Goal: Transaction & Acquisition: Purchase product/service

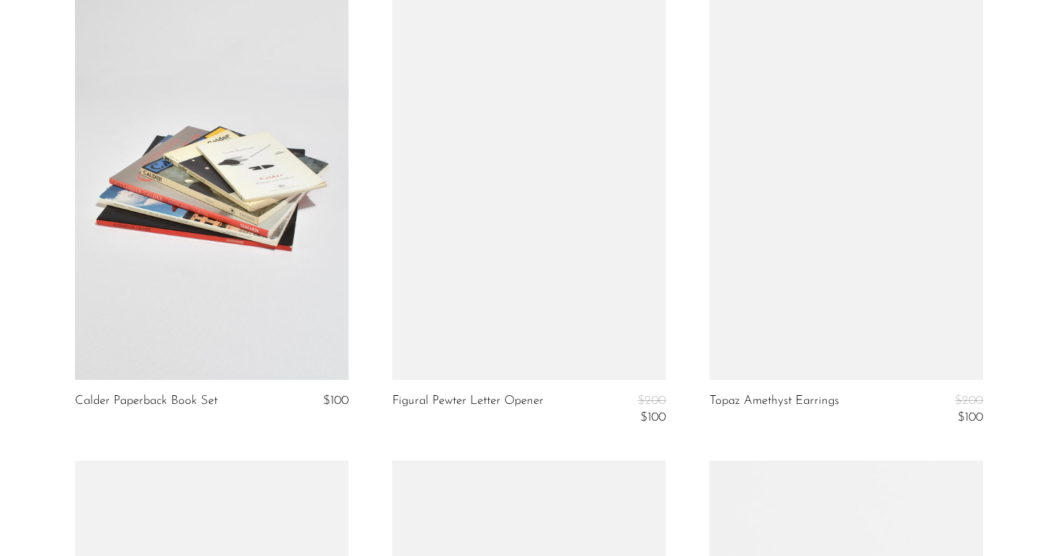
scroll to position [2876, 0]
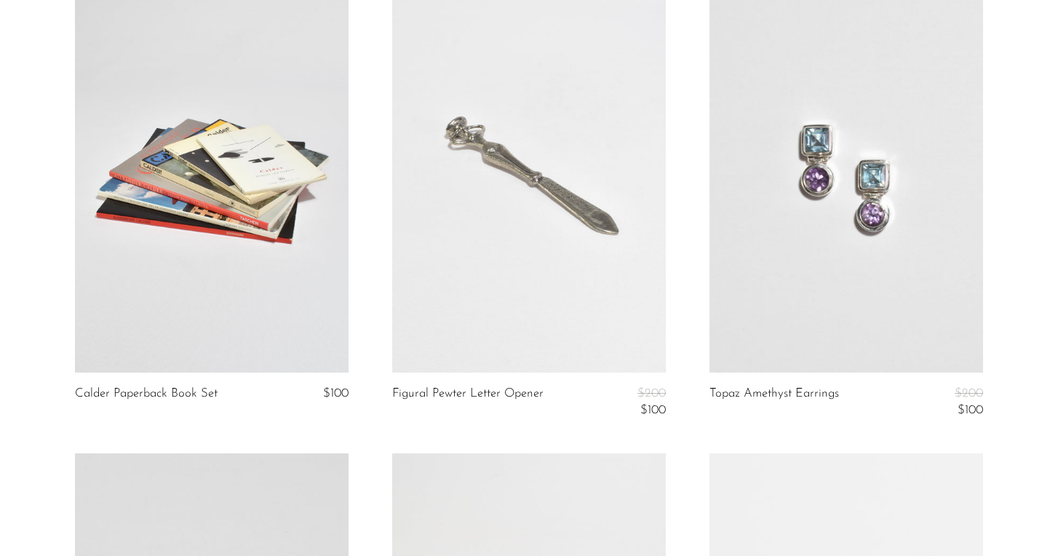
click at [153, 235] on link at bounding box center [212, 182] width 274 height 384
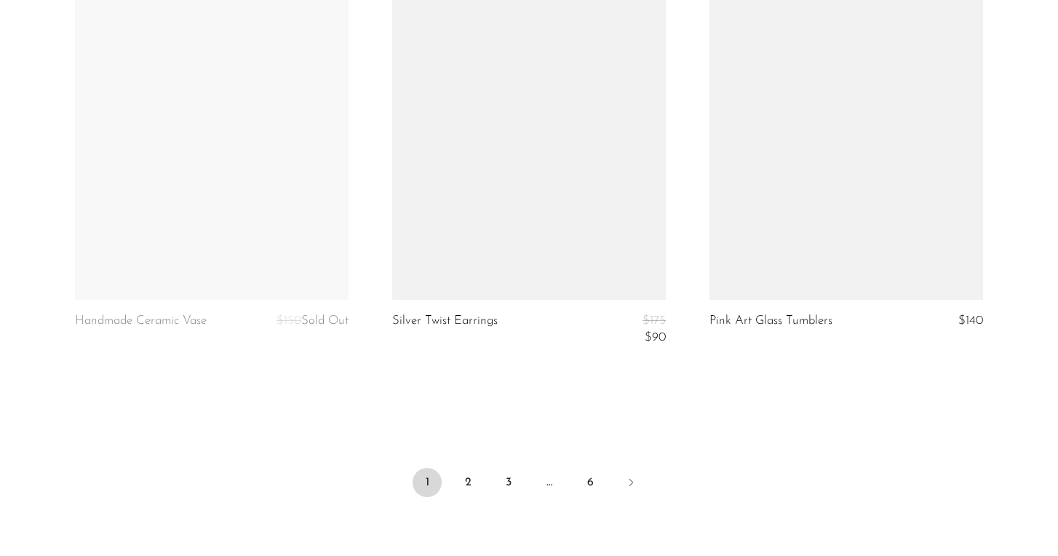
scroll to position [5253, 0]
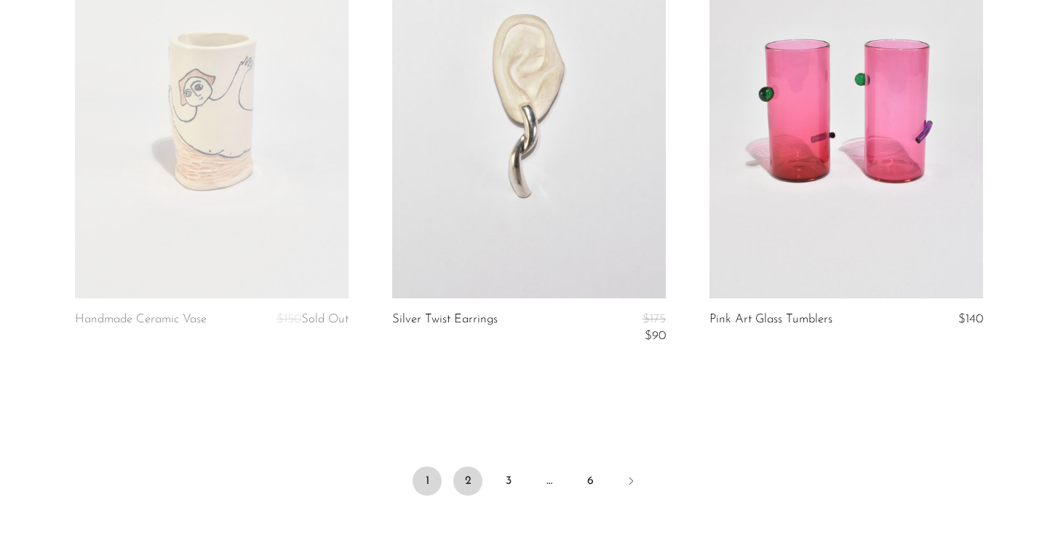
click at [461, 475] on link "2" at bounding box center [467, 480] width 29 height 29
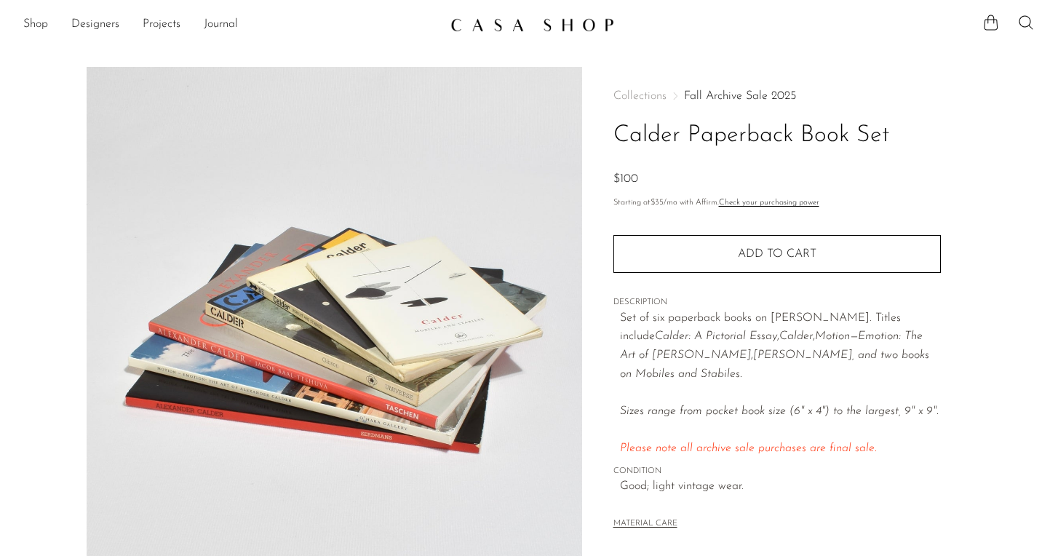
click at [424, 351] on img at bounding box center [335, 340] width 496 height 546
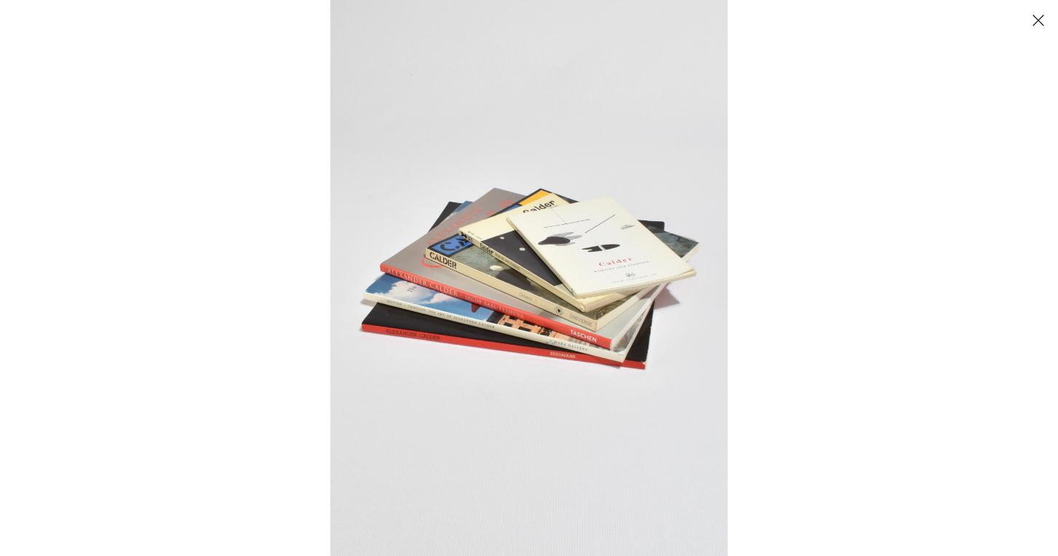
click at [520, 253] on img at bounding box center [528, 278] width 397 height 556
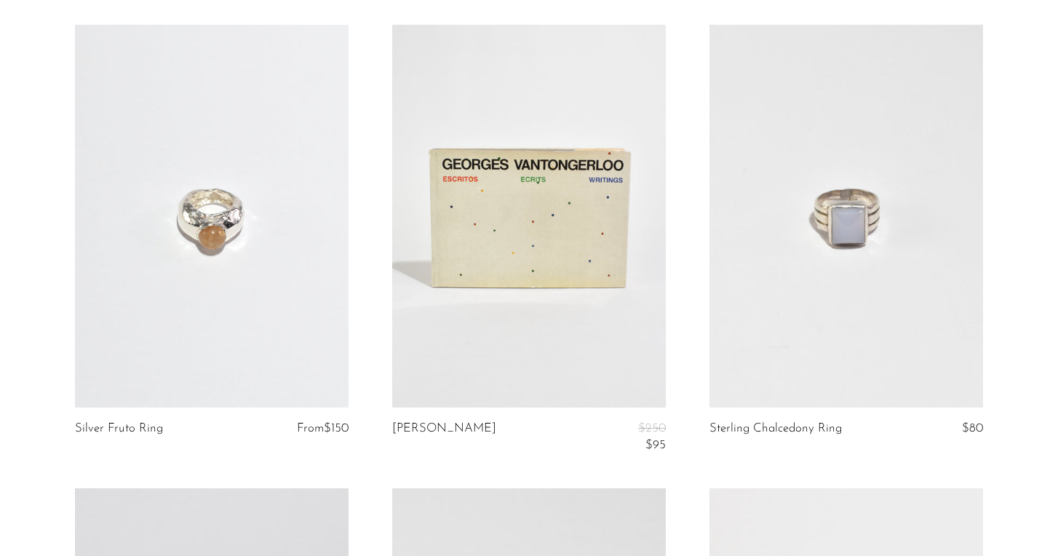
scroll to position [4700, 0]
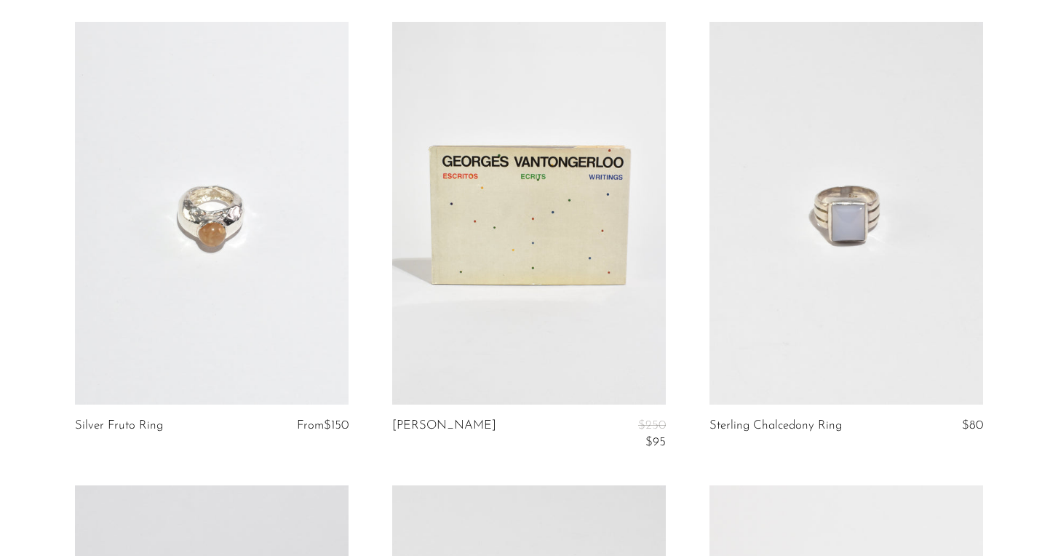
click at [427, 277] on link at bounding box center [529, 214] width 274 height 384
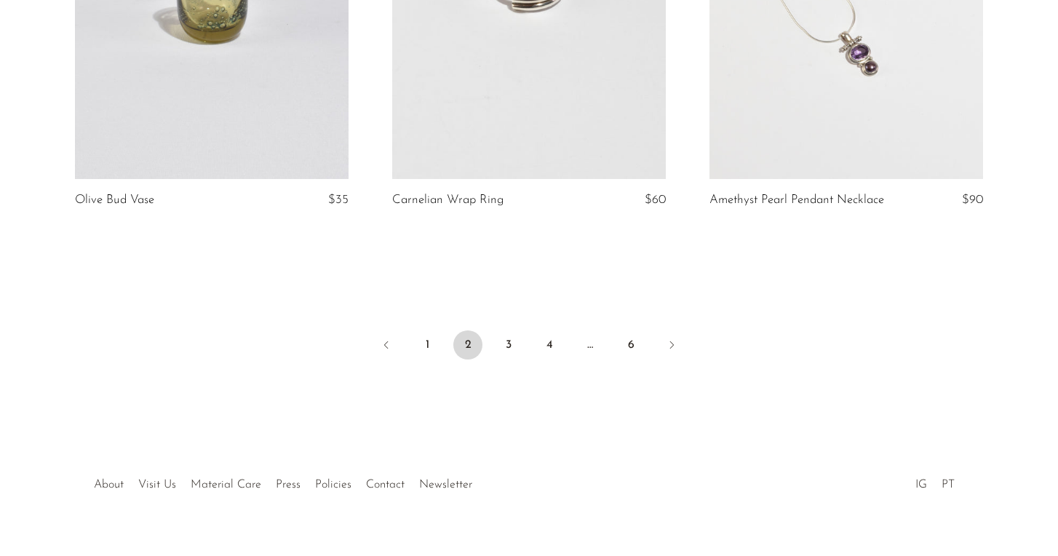
scroll to position [5408, 0]
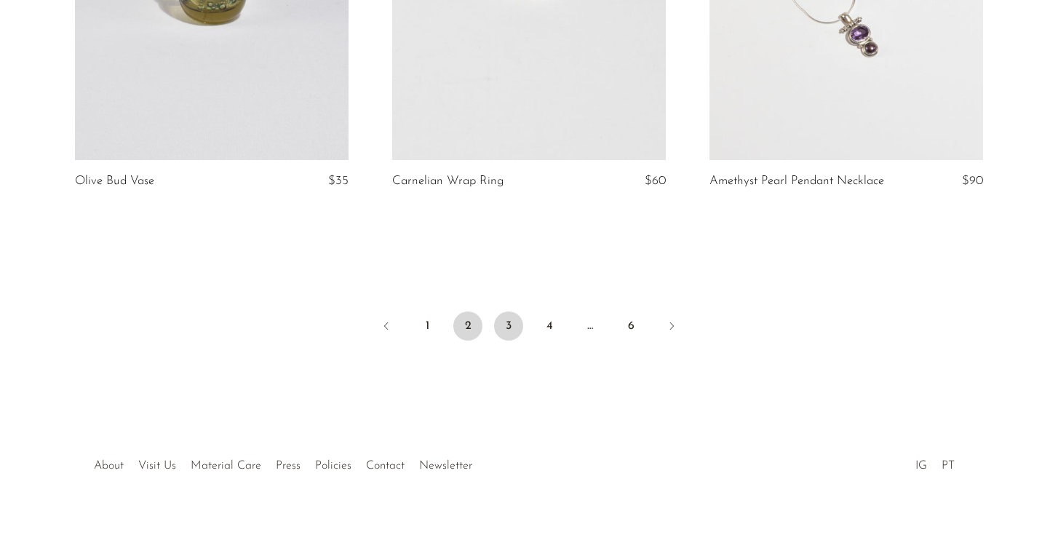
click at [509, 325] on link "3" at bounding box center [508, 325] width 29 height 29
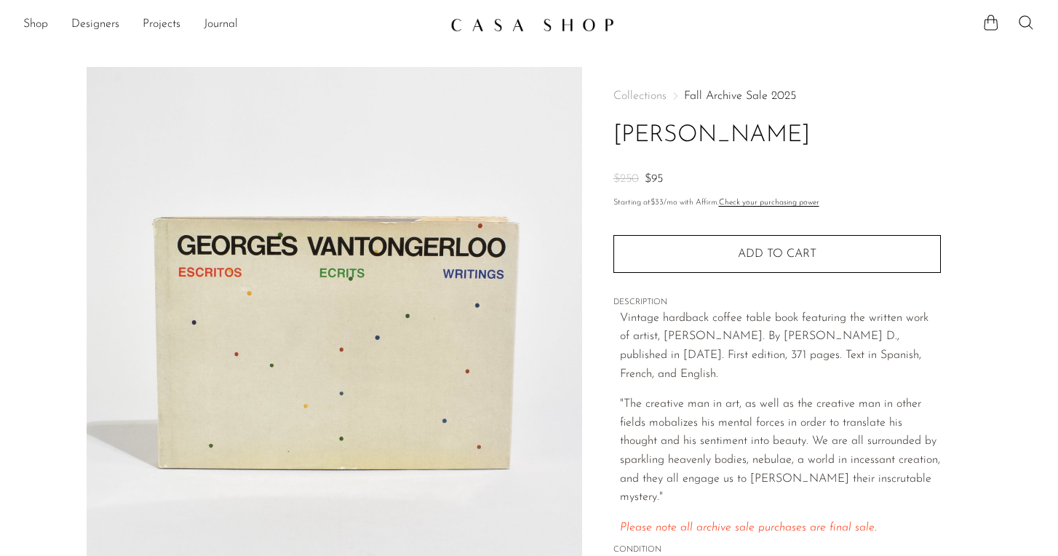
click at [757, 128] on h1 "Georges Vantongerloo" at bounding box center [776, 135] width 327 height 37
copy div "Georges Vantongerloo"
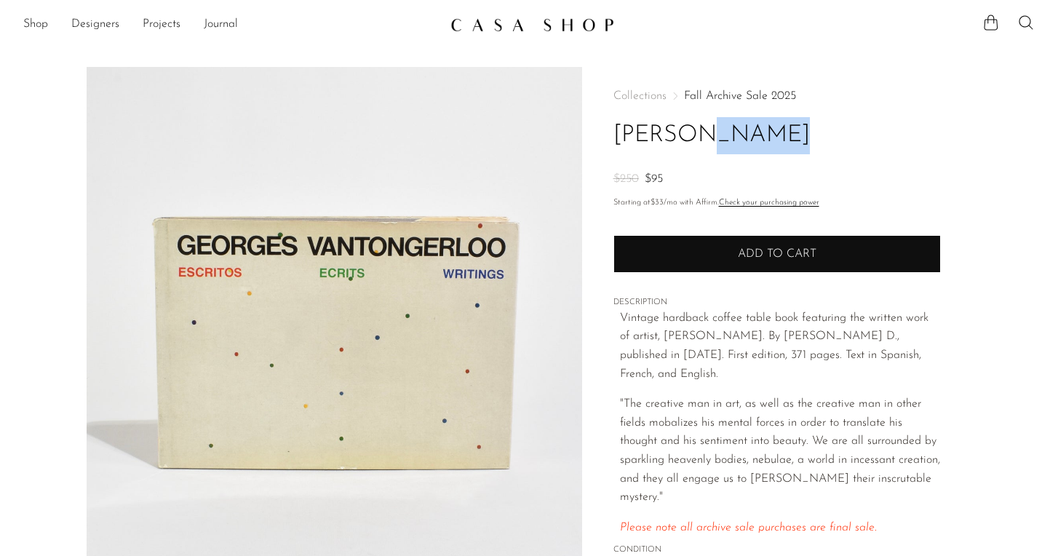
click at [688, 250] on button "Add to cart" at bounding box center [776, 254] width 327 height 38
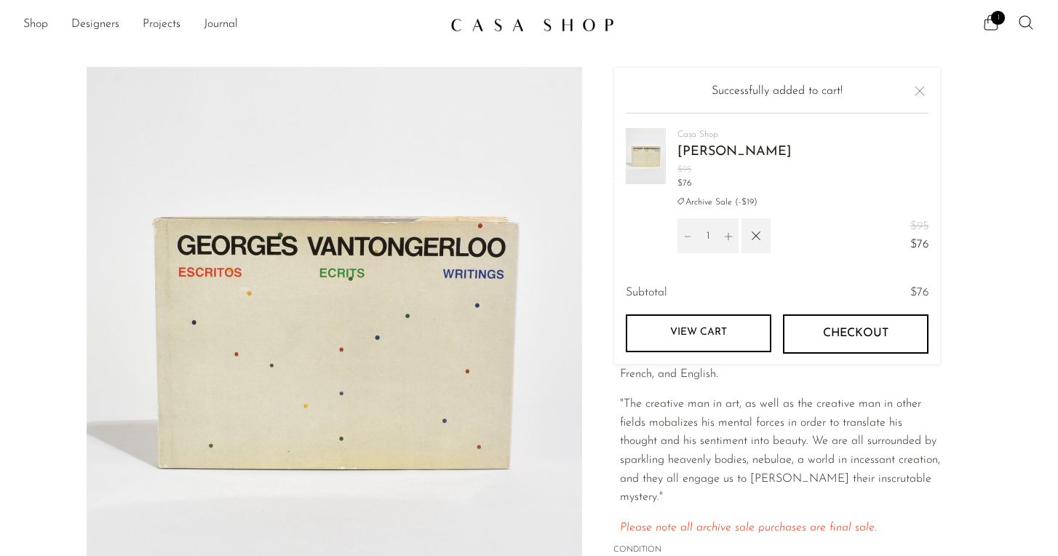
click at [819, 325] on button "Checkout" at bounding box center [856, 333] width 146 height 39
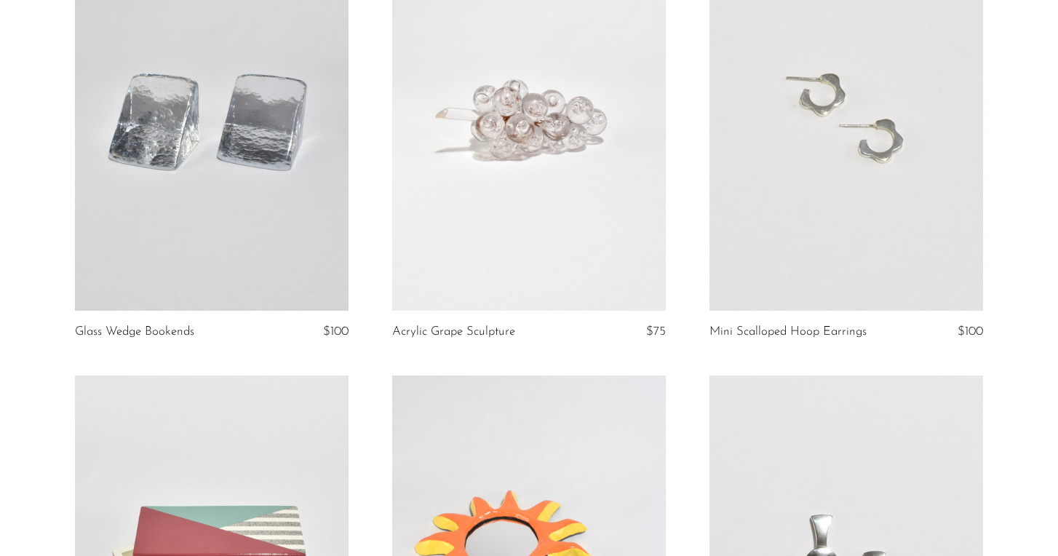
scroll to position [2920, 0]
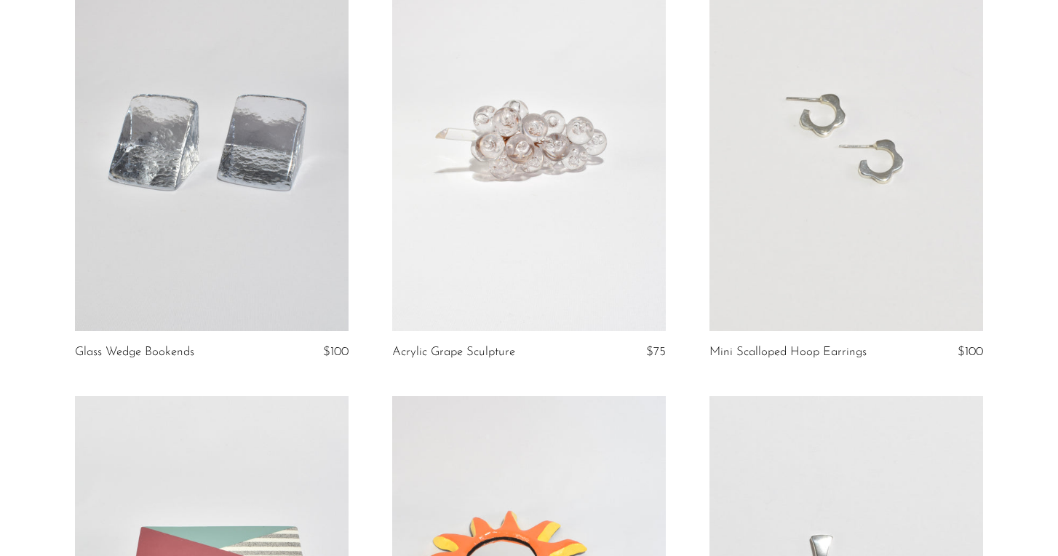
click at [156, 283] on link at bounding box center [212, 140] width 274 height 384
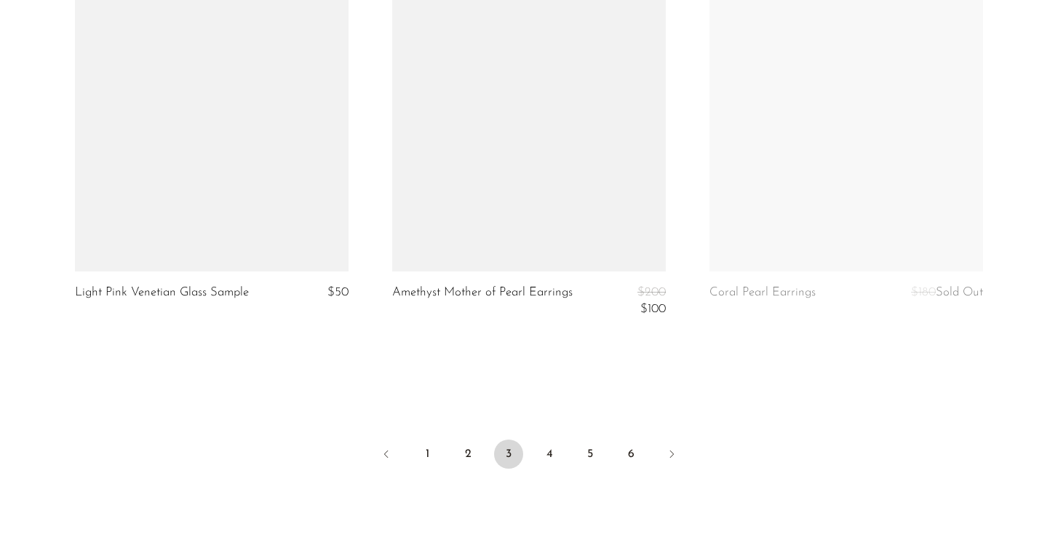
scroll to position [5286, 0]
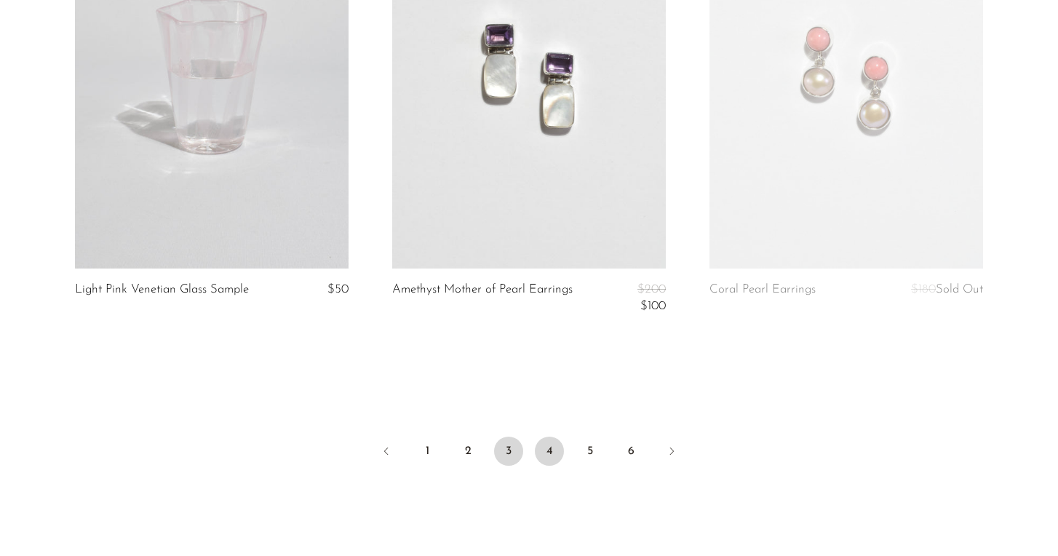
click at [549, 450] on link "4" at bounding box center [549, 451] width 29 height 29
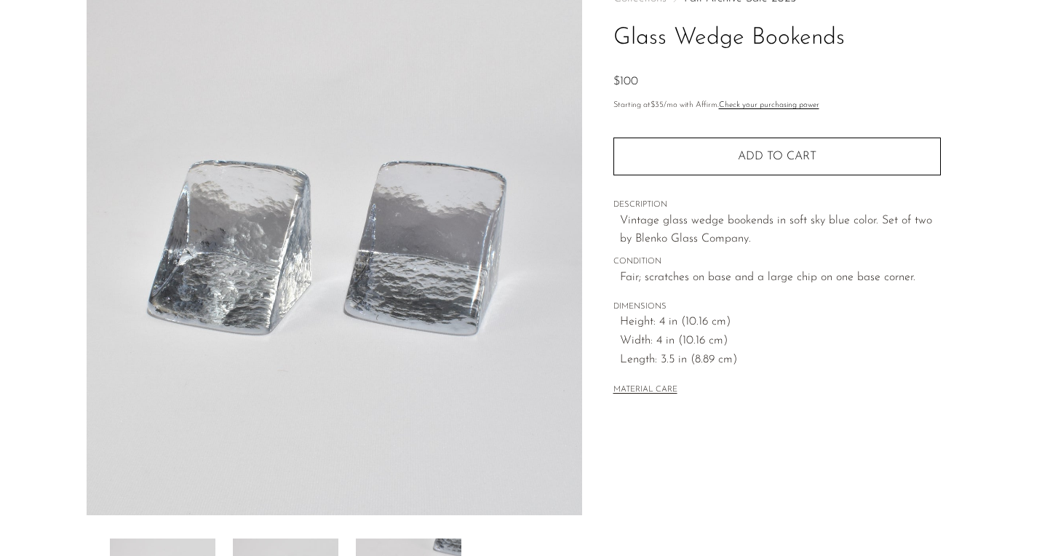
scroll to position [98, 0]
click at [828, 309] on span "DIMENSIONS" at bounding box center [776, 306] width 327 height 13
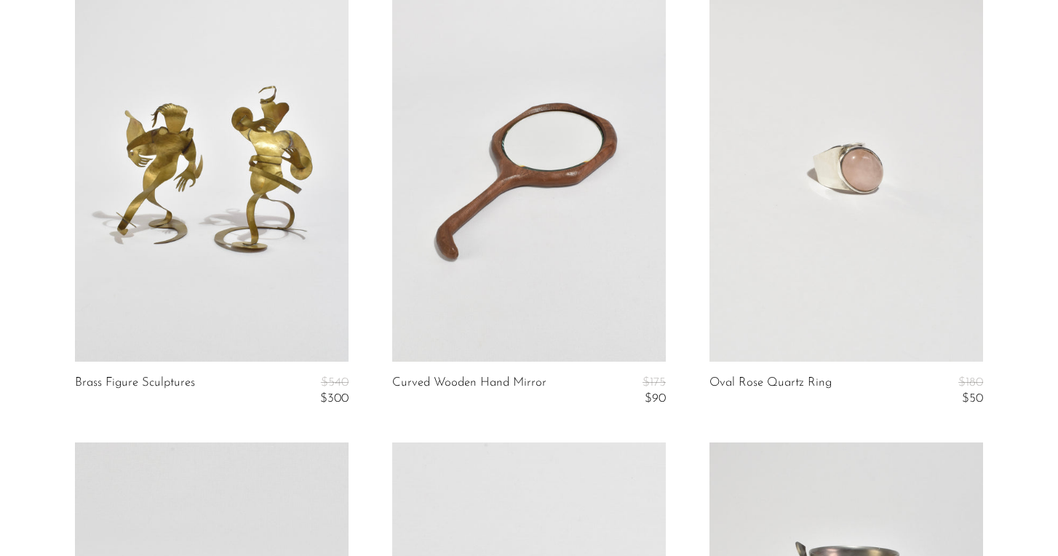
scroll to position [616, 0]
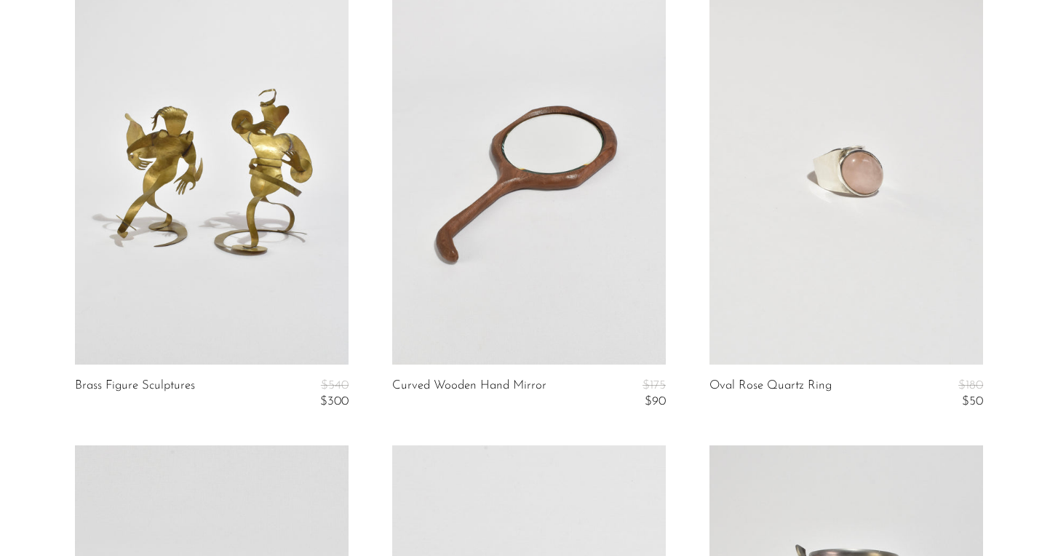
click at [900, 145] on link at bounding box center [847, 173] width 274 height 384
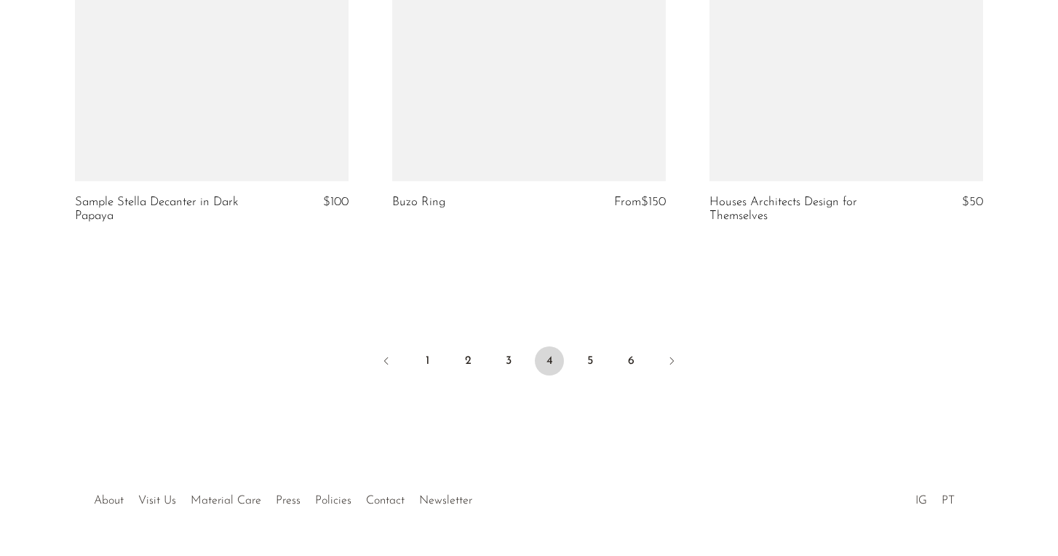
scroll to position [5478, 0]
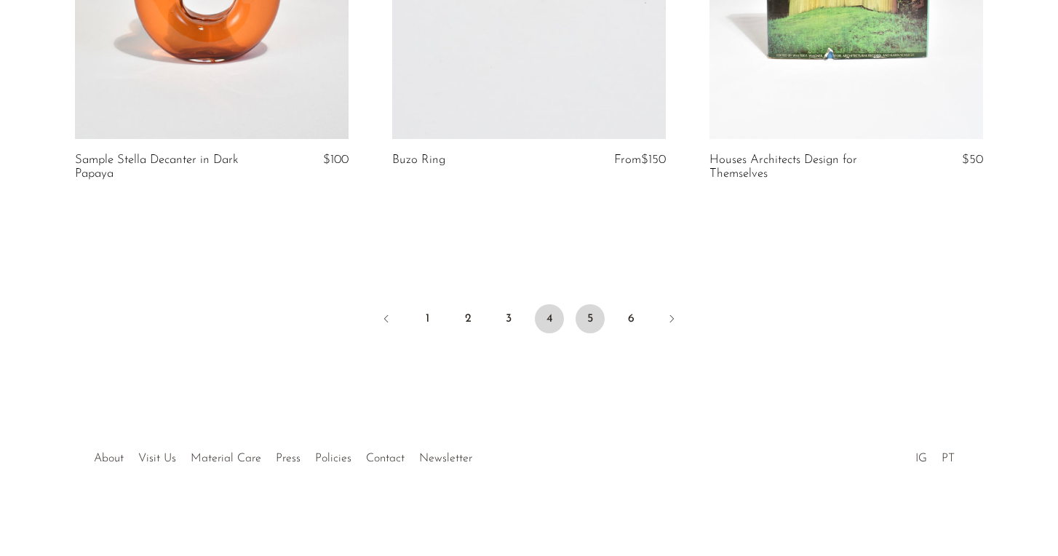
click at [587, 319] on link "5" at bounding box center [590, 318] width 29 height 29
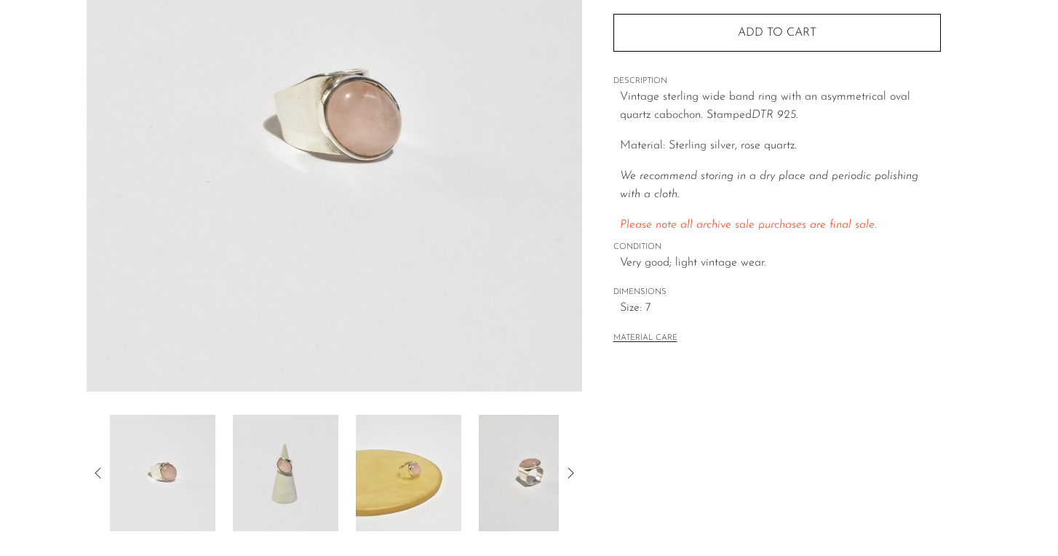
scroll to position [236, 0]
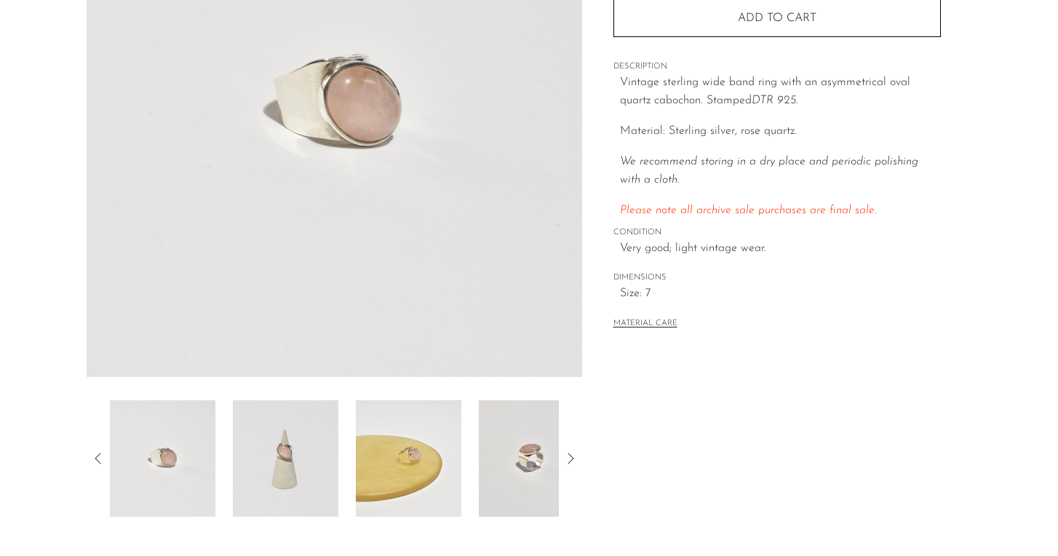
click at [282, 417] on img at bounding box center [286, 458] width 106 height 116
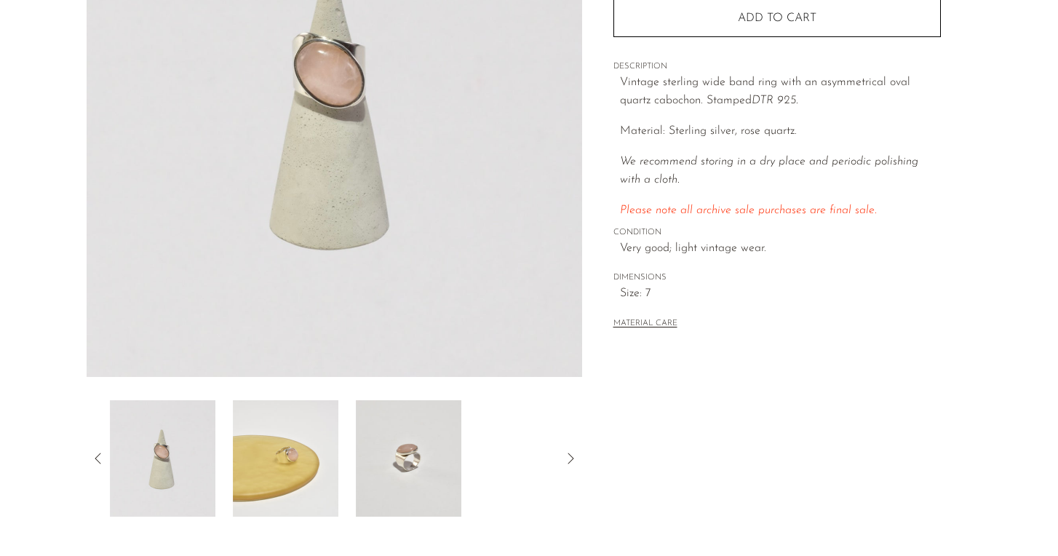
click at [293, 448] on img at bounding box center [286, 458] width 106 height 116
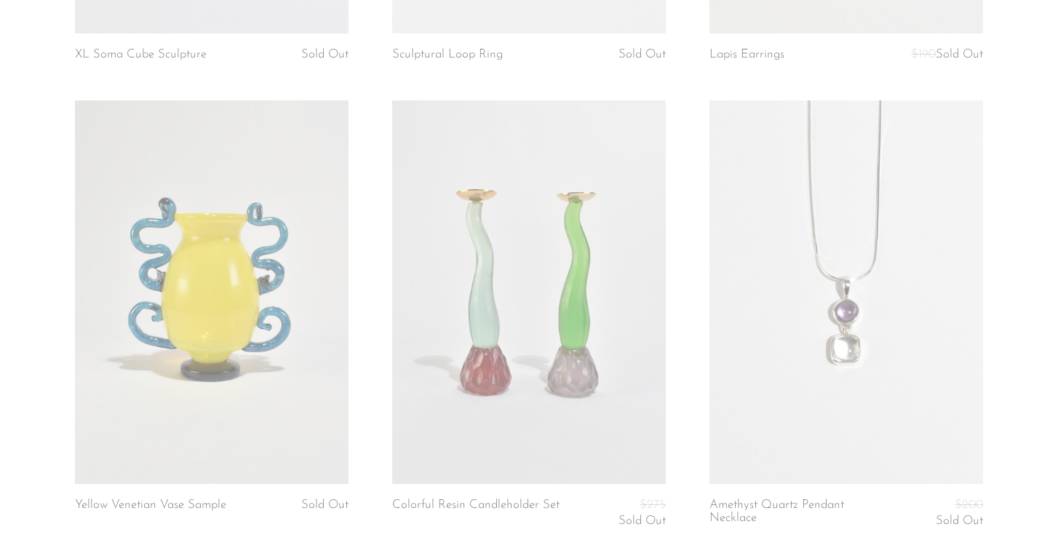
scroll to position [5381, 0]
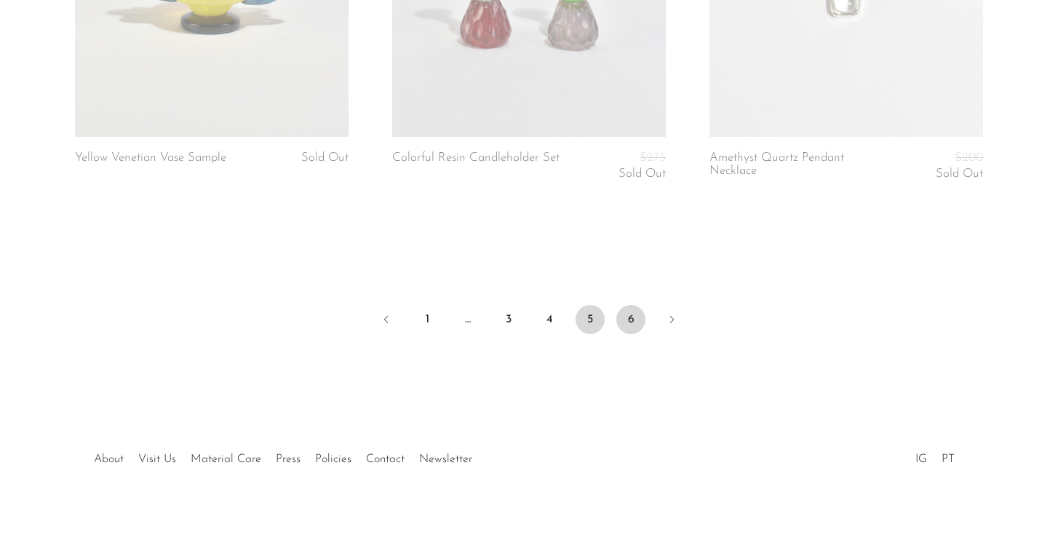
click at [629, 318] on link "6" at bounding box center [630, 319] width 29 height 29
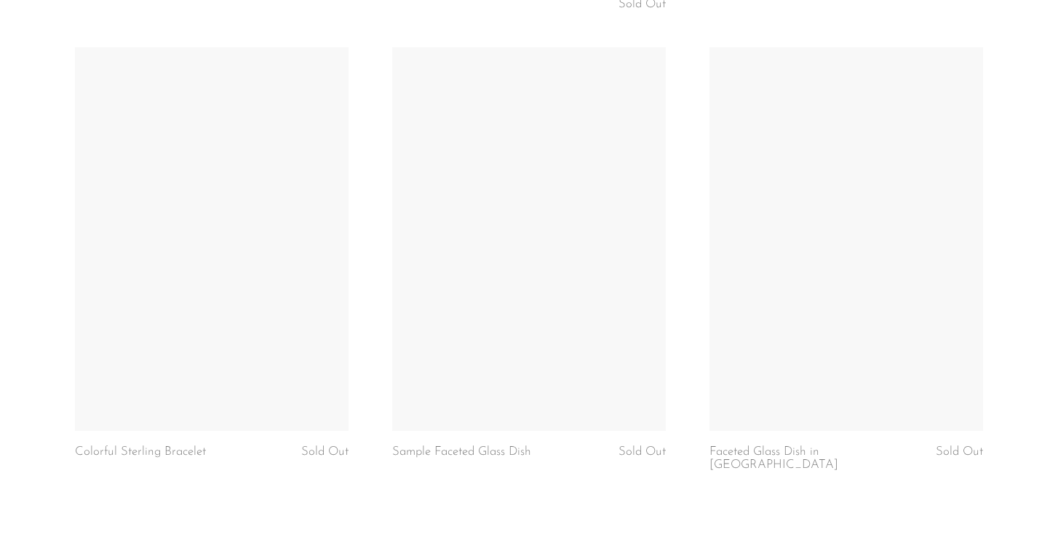
scroll to position [4971, 0]
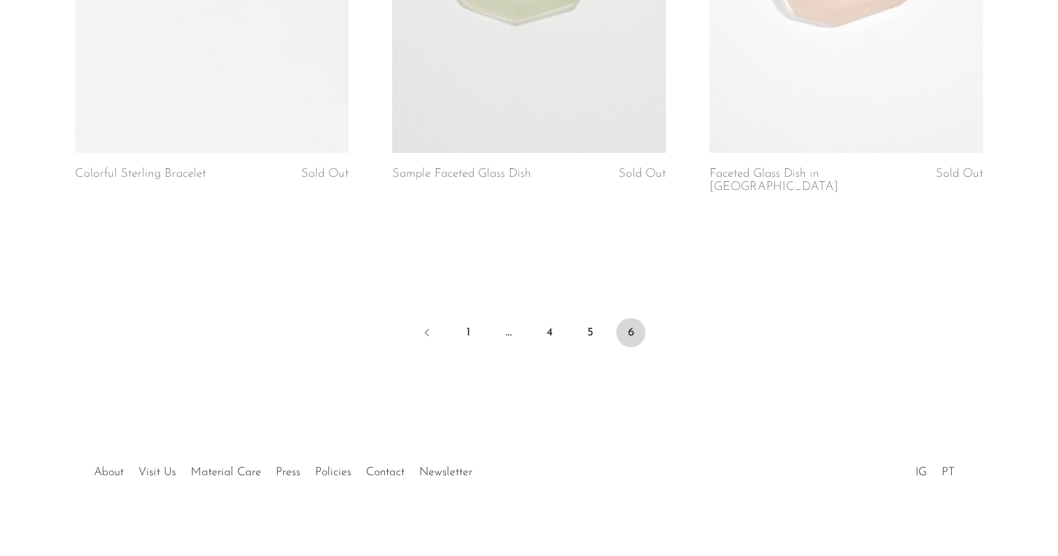
click at [122, 466] on link "About" at bounding box center [109, 472] width 30 height 12
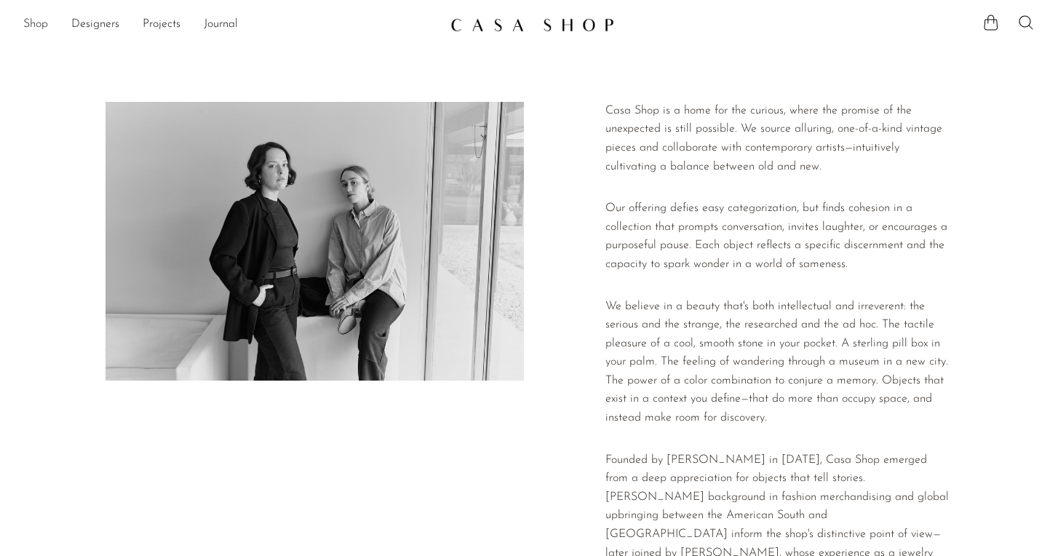
click at [40, 23] on link "Shop" at bounding box center [35, 24] width 25 height 19
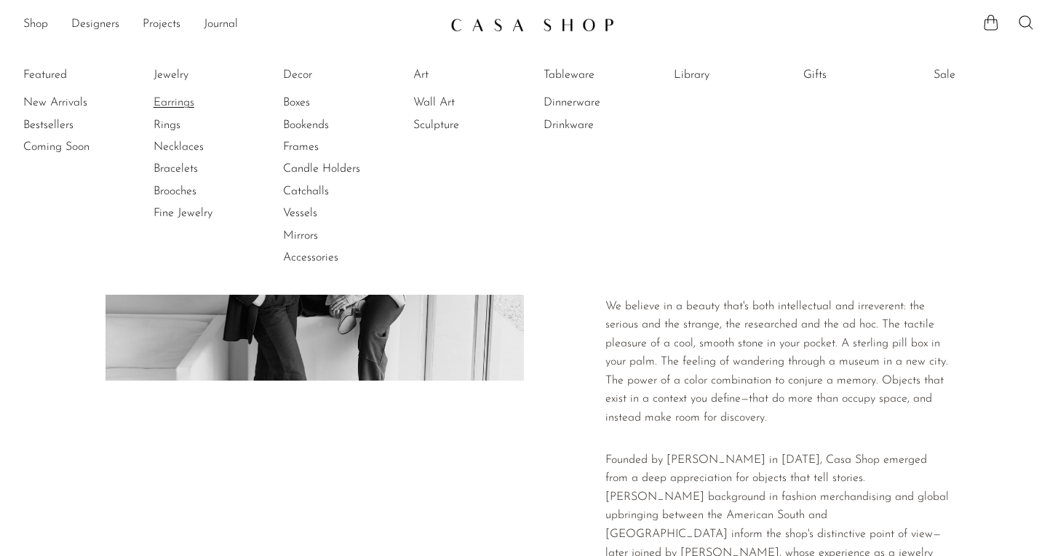
click at [184, 105] on link "Earrings" at bounding box center [208, 103] width 109 height 16
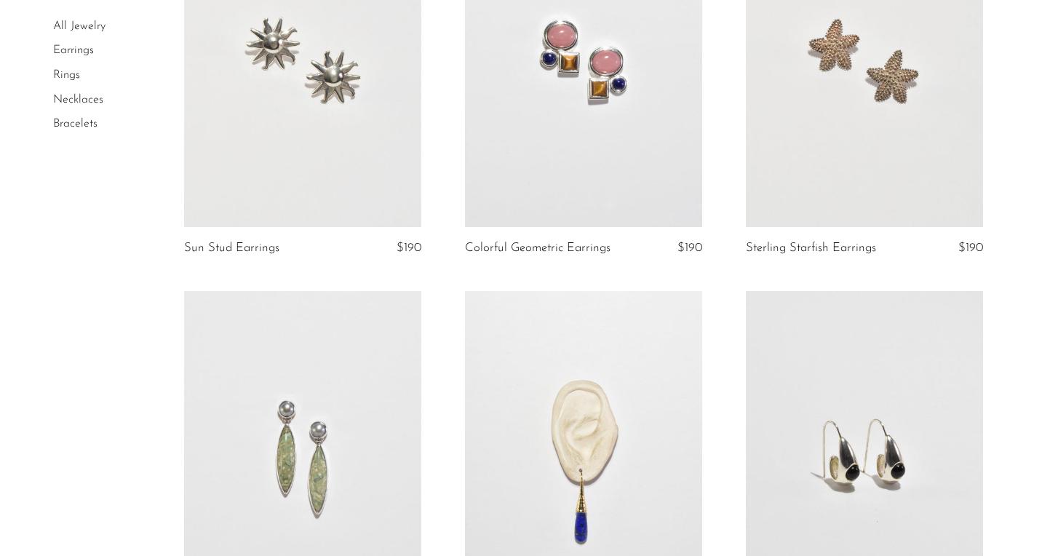
scroll to position [1432, 0]
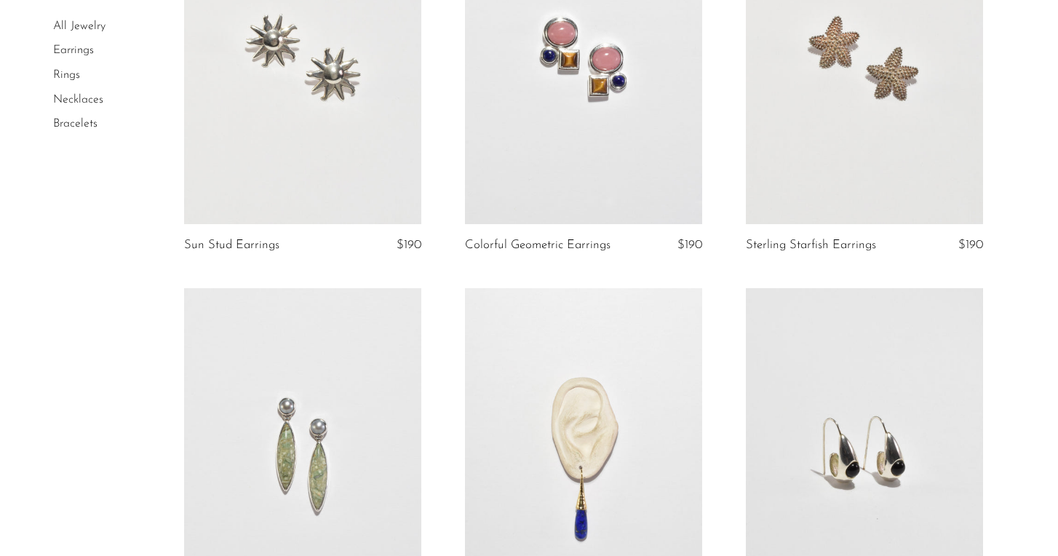
click at [275, 98] on link at bounding box center [302, 58] width 237 height 333
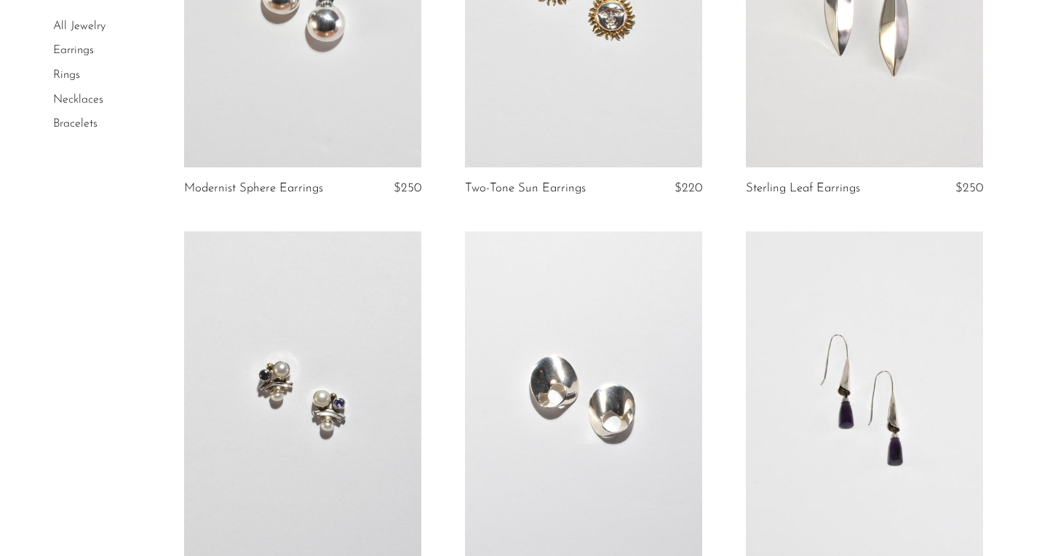
scroll to position [3684, 0]
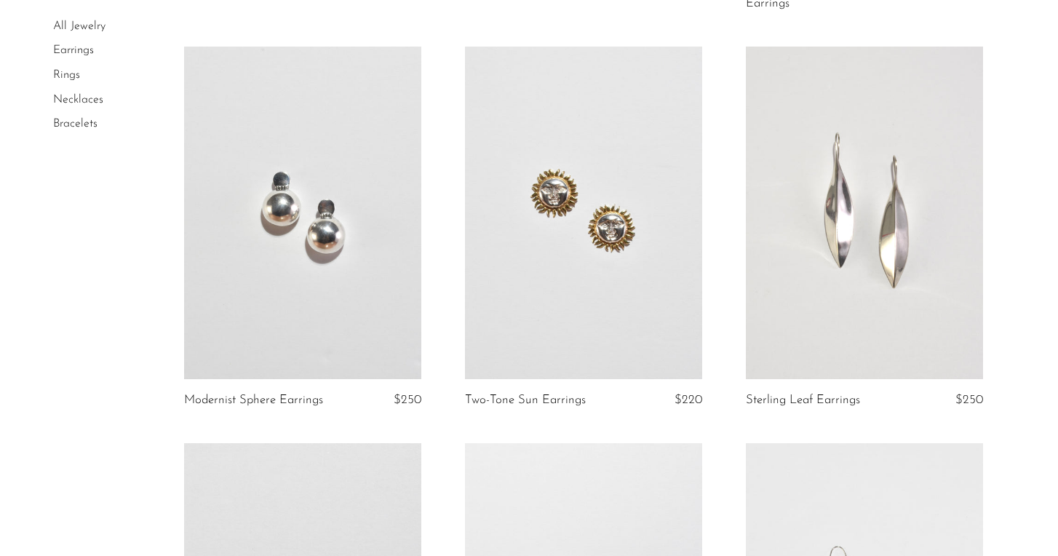
click at [546, 221] on link at bounding box center [583, 213] width 237 height 333
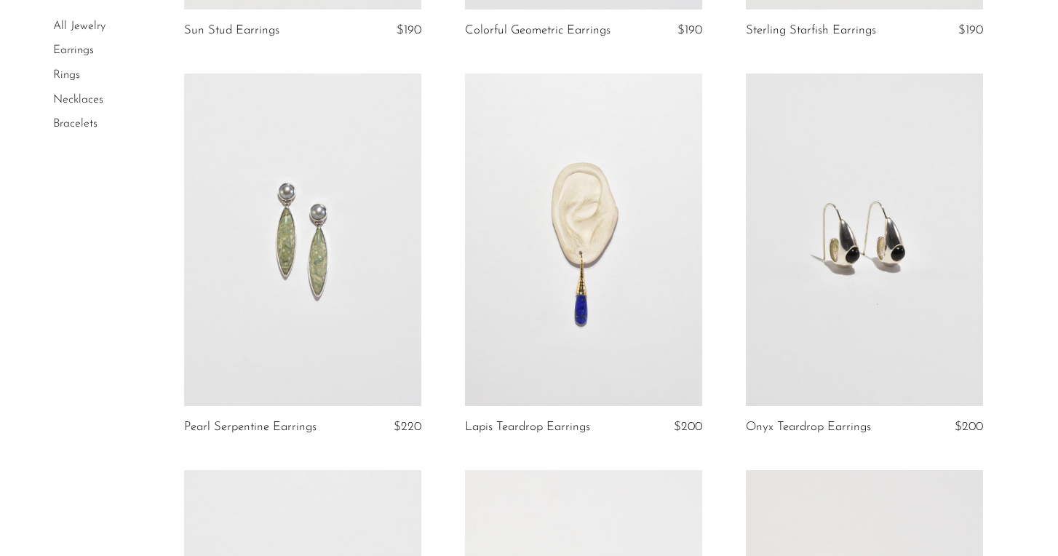
scroll to position [1650, 0]
click at [544, 218] on link at bounding box center [583, 237] width 237 height 333
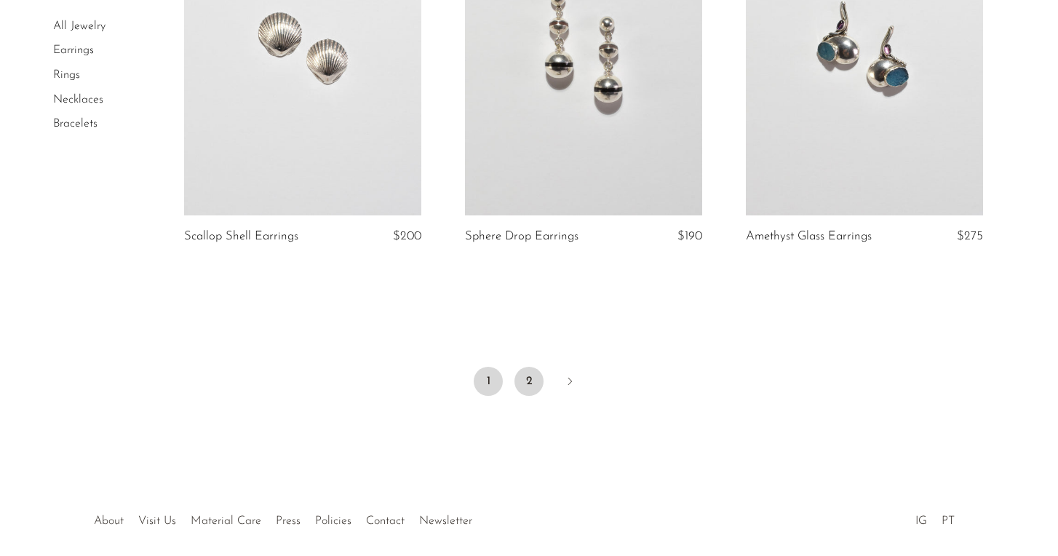
scroll to position [4650, 0]
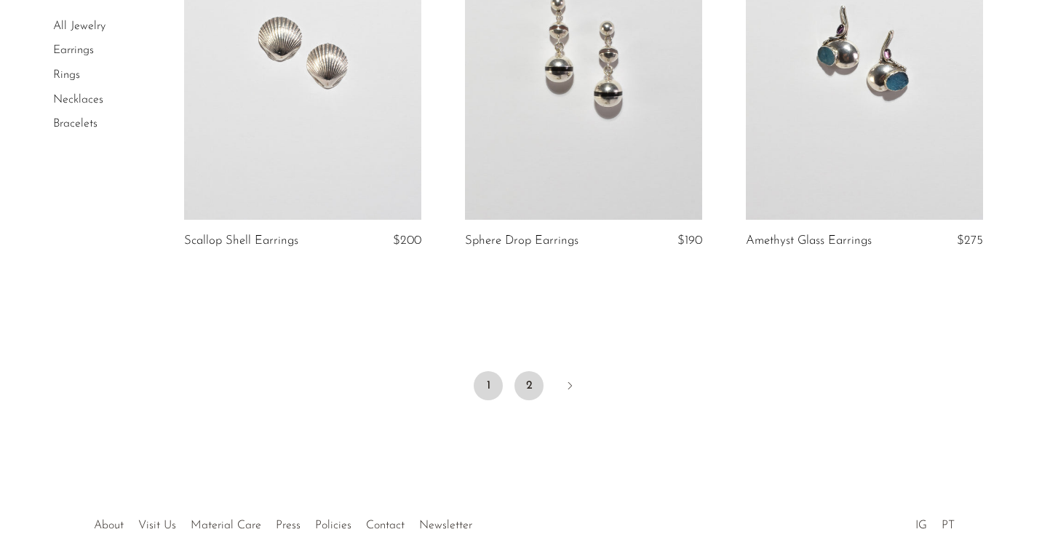
click at [530, 382] on link "2" at bounding box center [529, 385] width 29 height 29
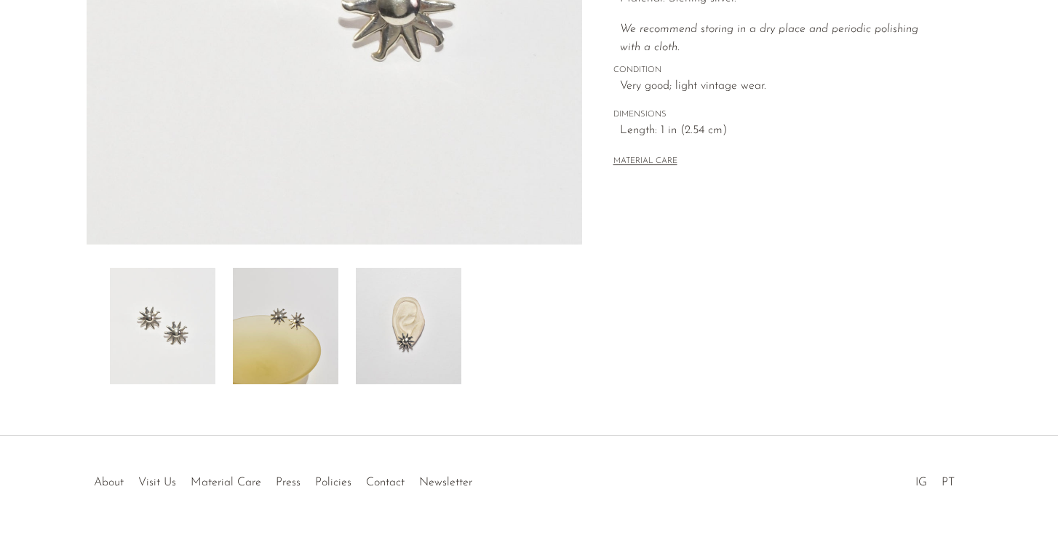
scroll to position [381, 0]
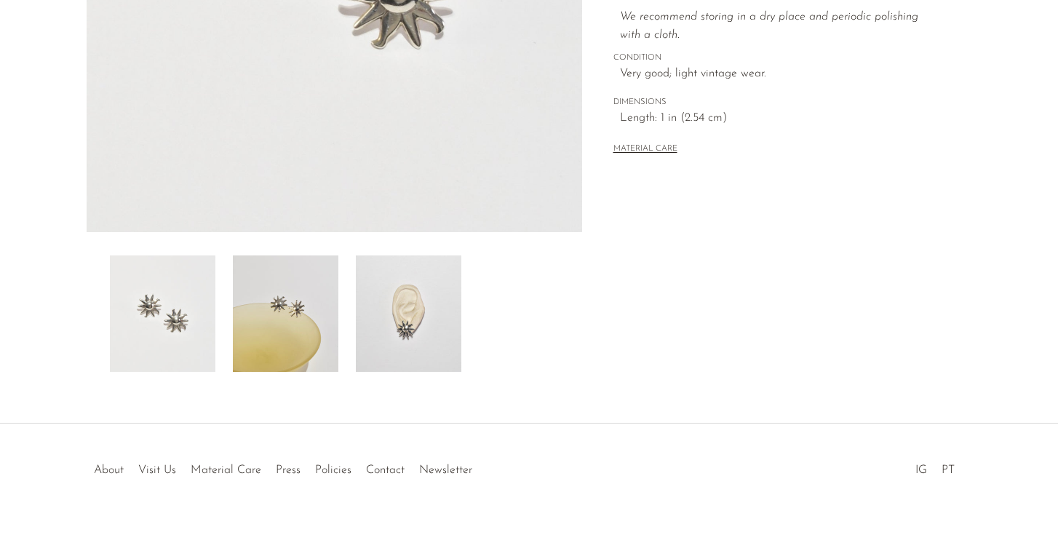
click at [393, 360] on img at bounding box center [409, 313] width 106 height 116
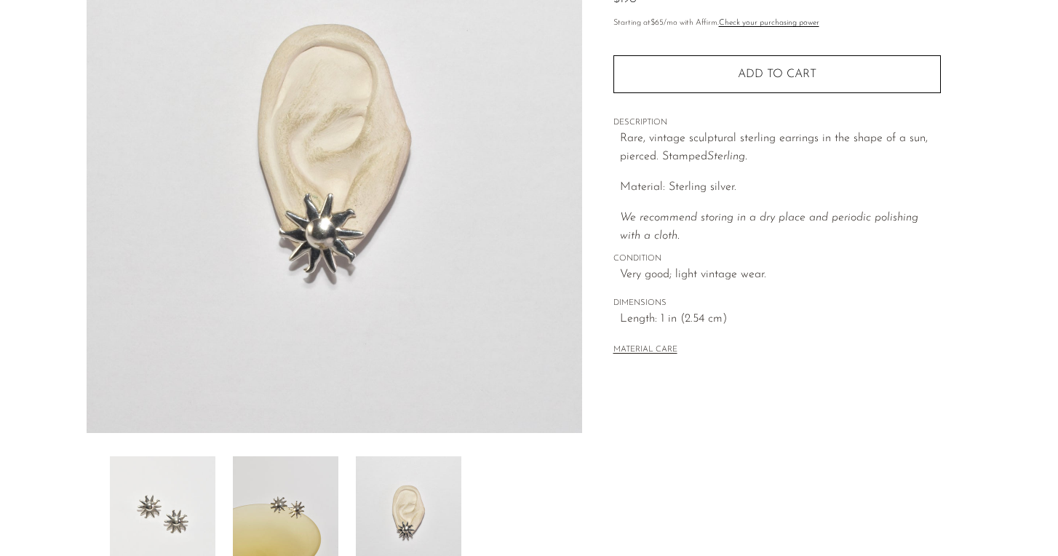
scroll to position [177, 0]
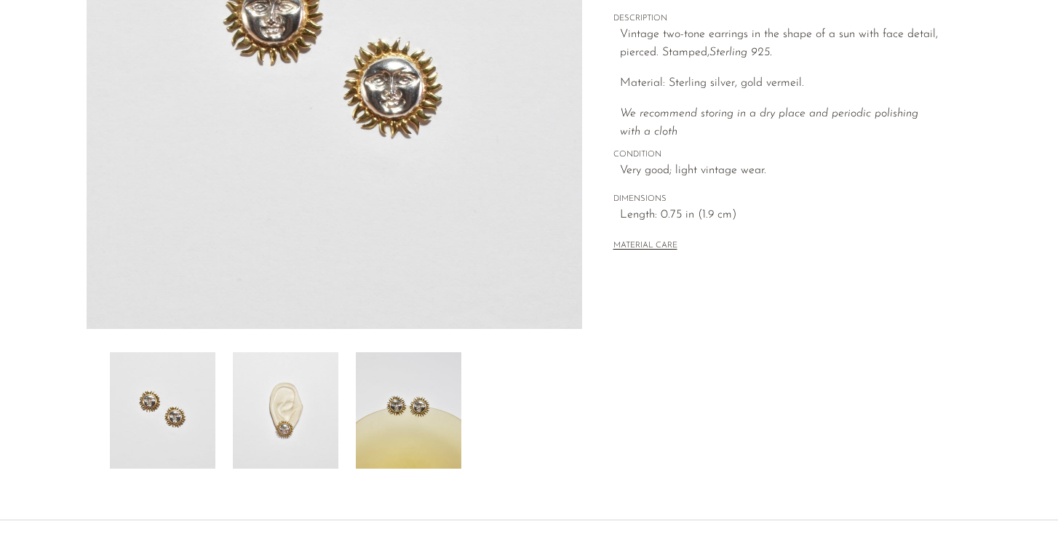
scroll to position [287, 0]
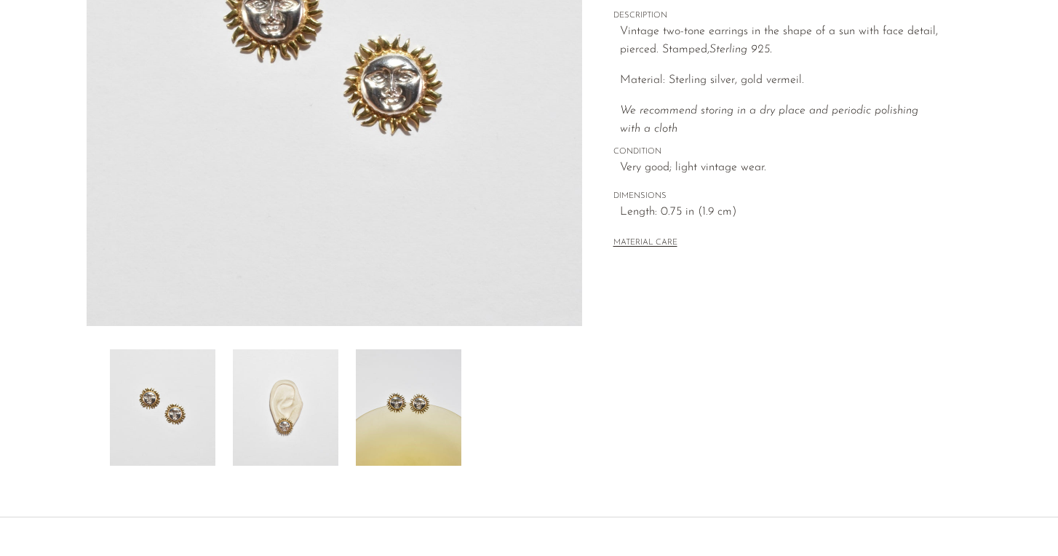
click at [317, 408] on img at bounding box center [286, 407] width 106 height 116
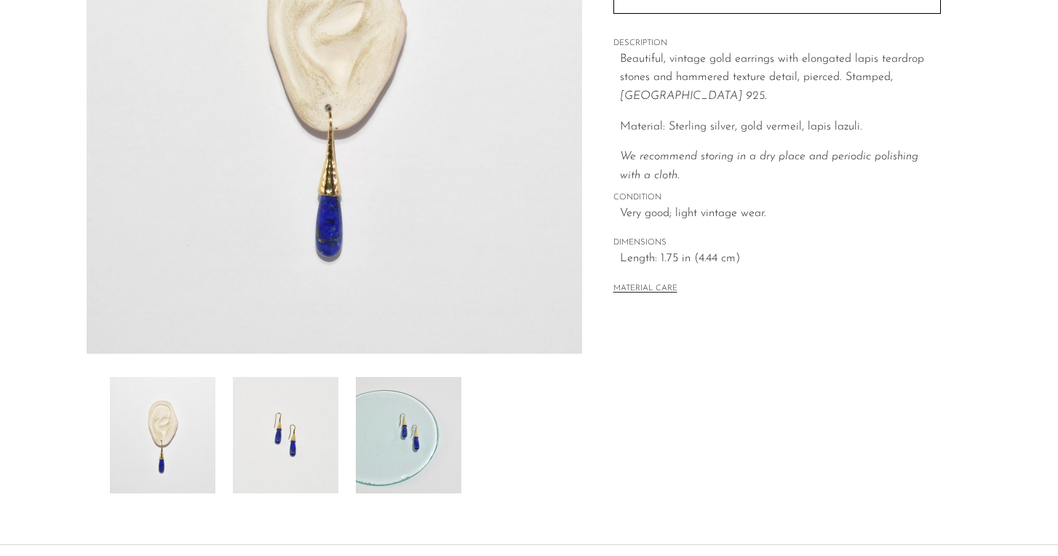
scroll to position [266, 0]
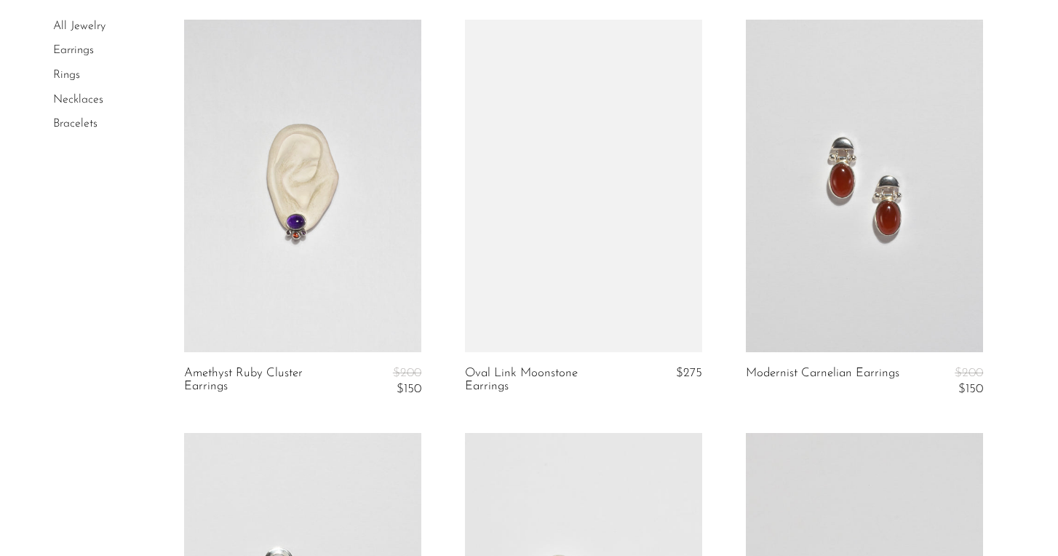
scroll to position [1735, 0]
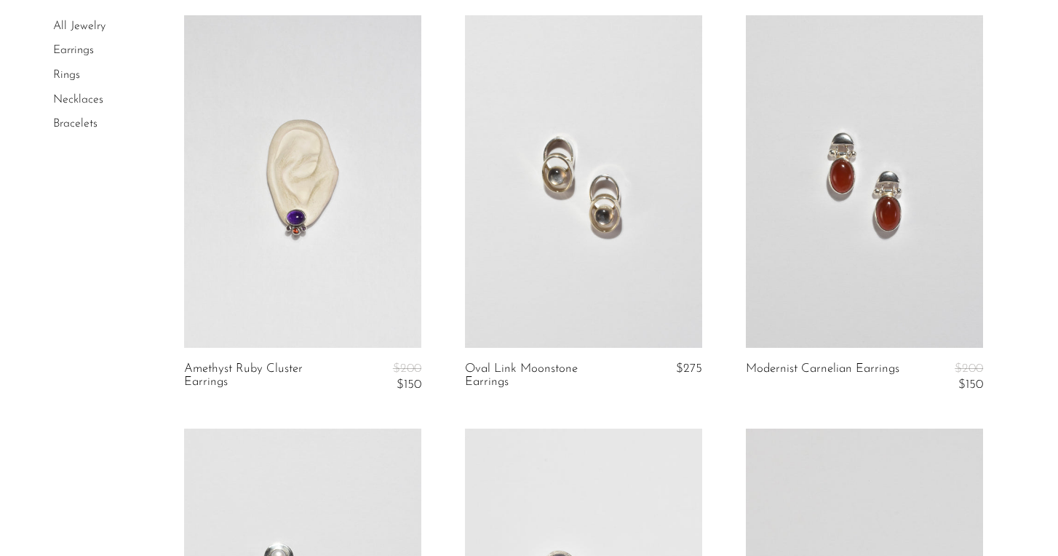
click at [817, 247] on link at bounding box center [864, 181] width 237 height 333
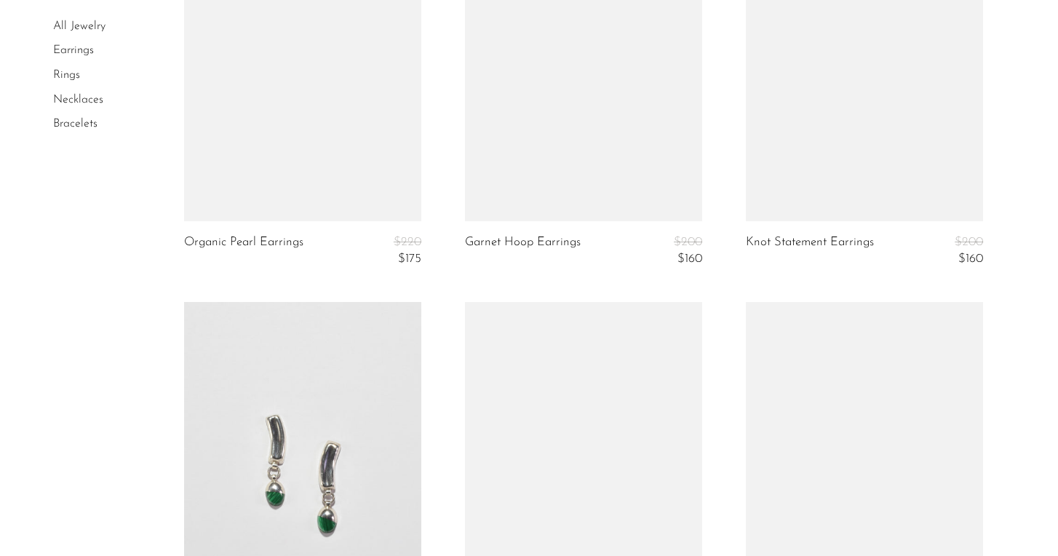
scroll to position [3102, 0]
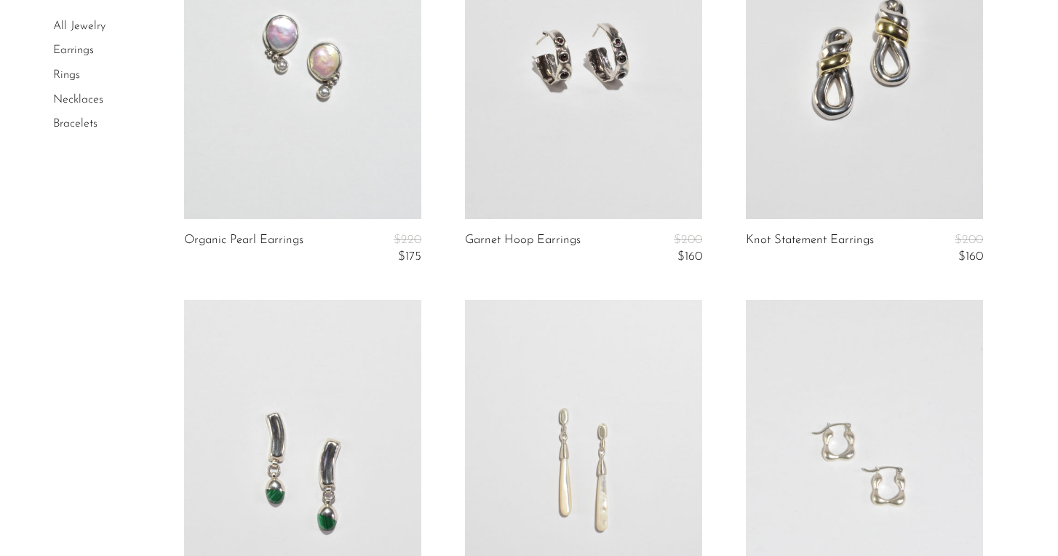
click at [306, 163] on link at bounding box center [302, 53] width 237 height 333
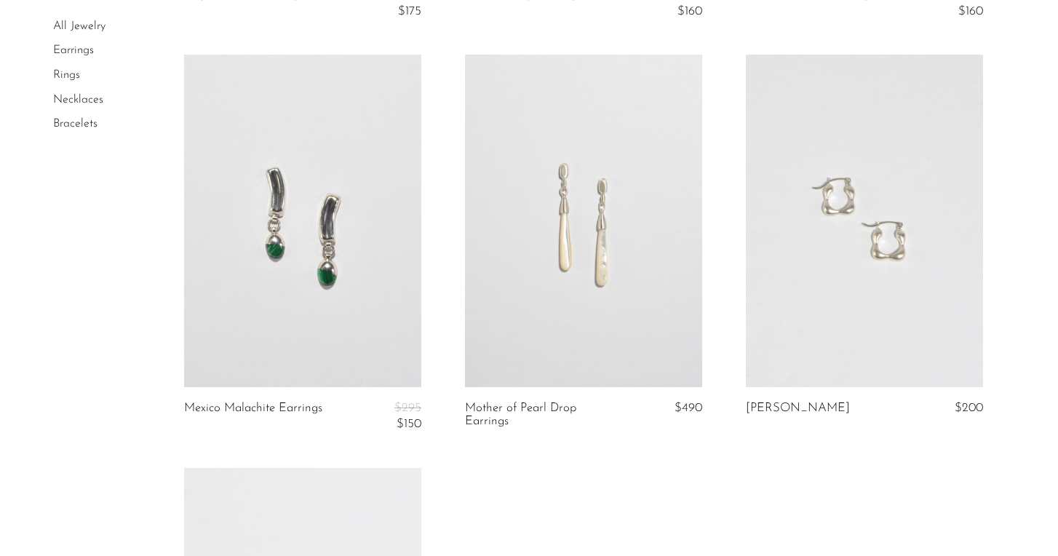
scroll to position [3367, 0]
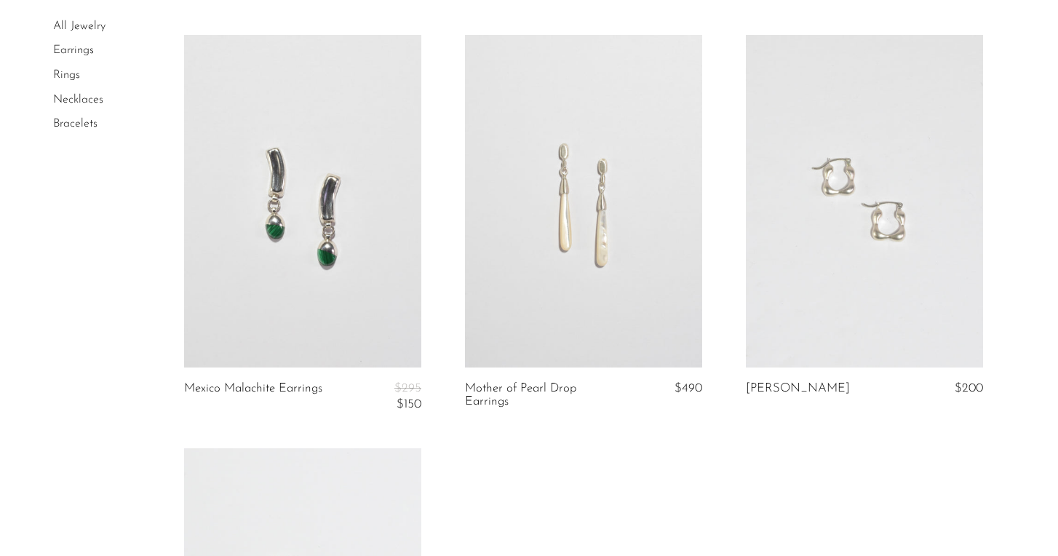
click at [306, 163] on link at bounding box center [302, 201] width 237 height 333
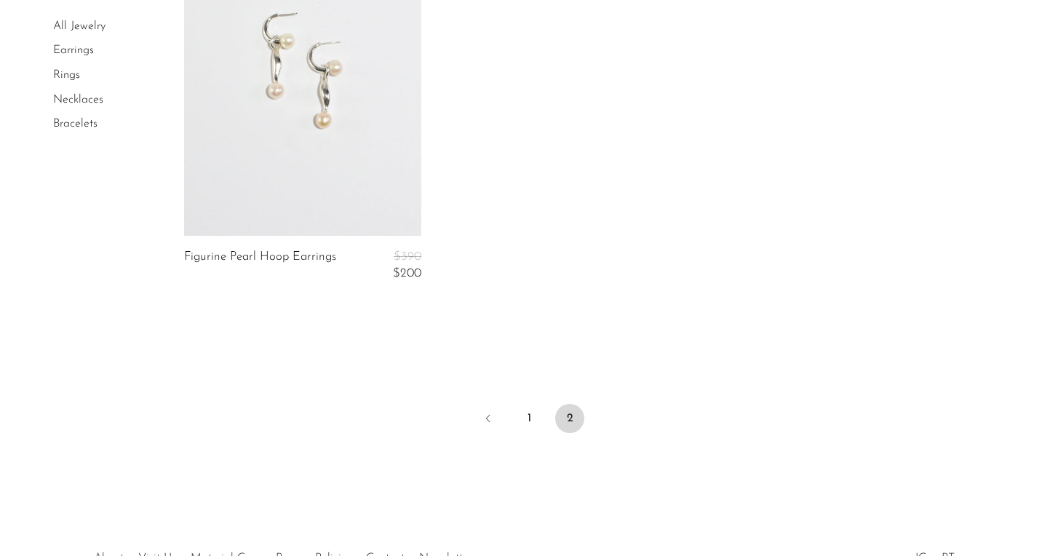
scroll to position [3919, 0]
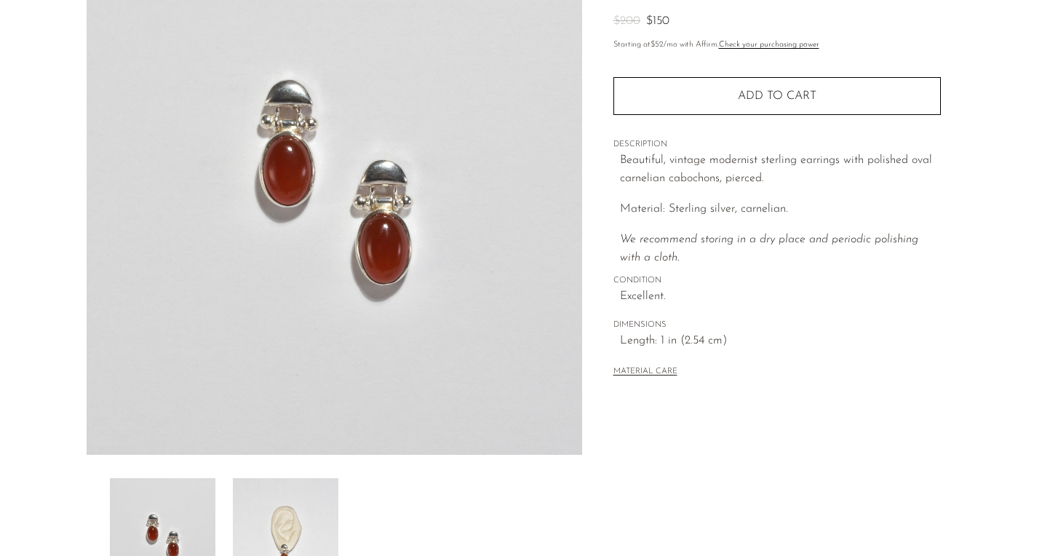
scroll to position [159, 0]
click at [278, 525] on img at bounding box center [286, 535] width 106 height 116
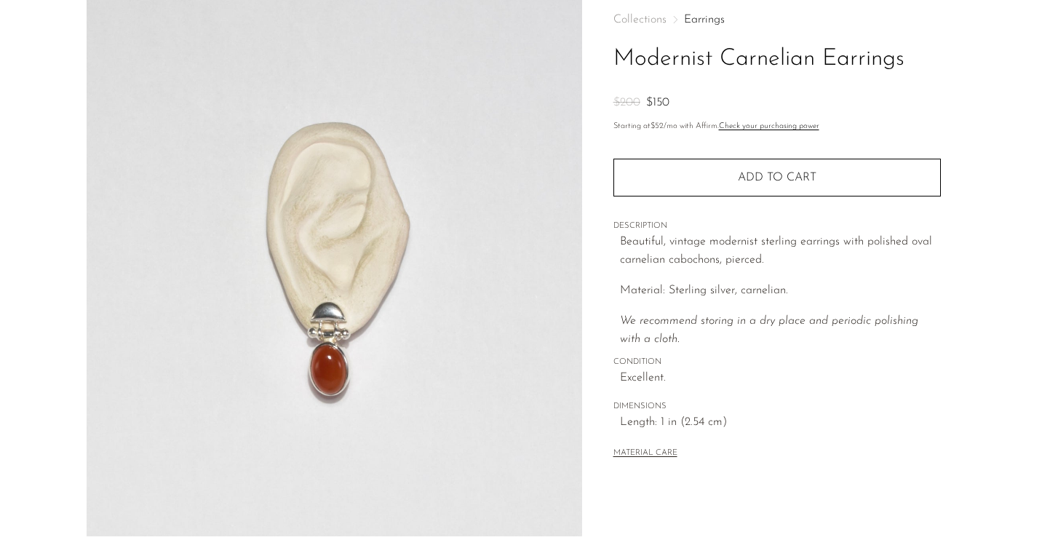
scroll to position [68, 0]
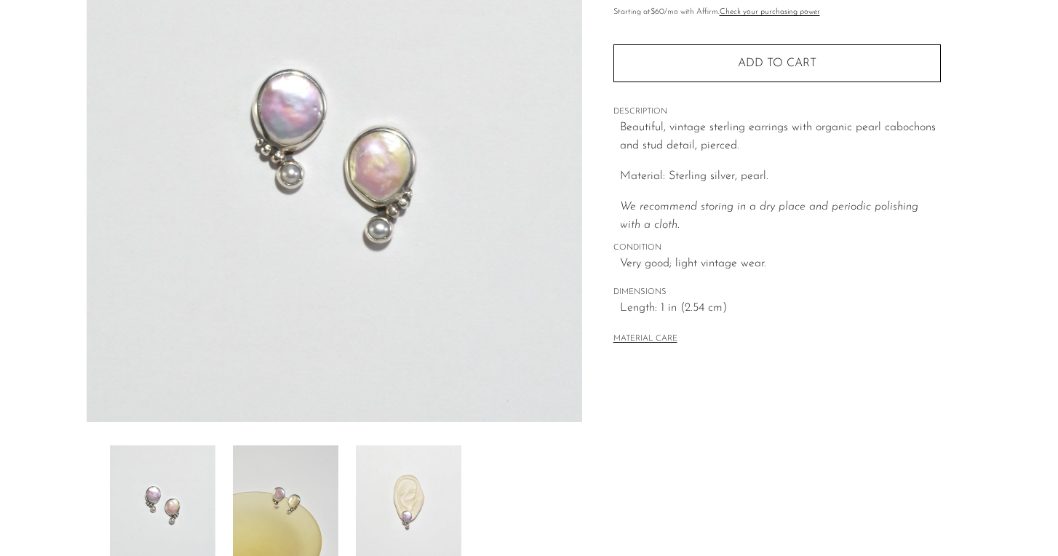
scroll to position [207, 0]
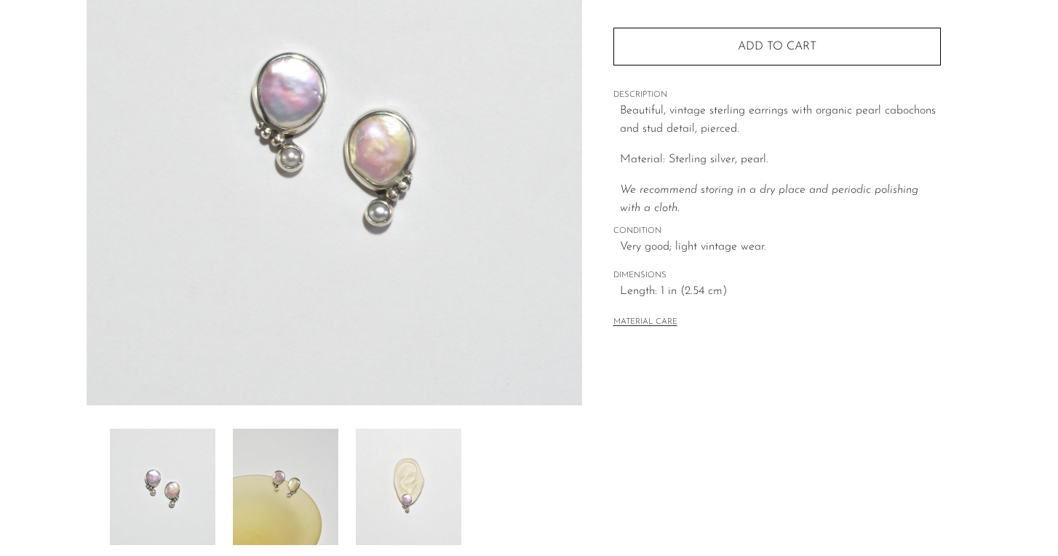
click at [380, 499] on img at bounding box center [409, 487] width 106 height 116
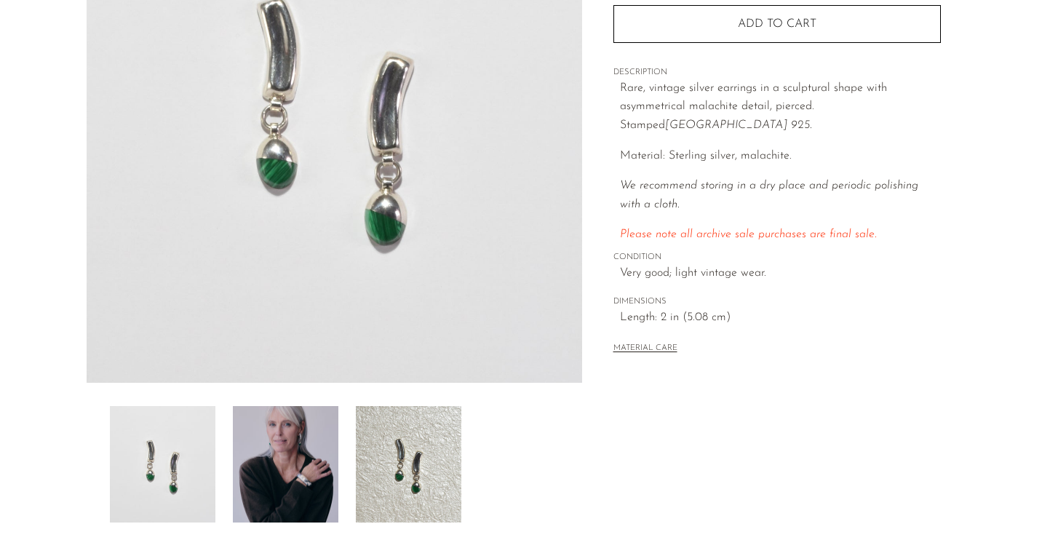
scroll to position [231, 0]
click at [306, 469] on img at bounding box center [286, 463] width 106 height 116
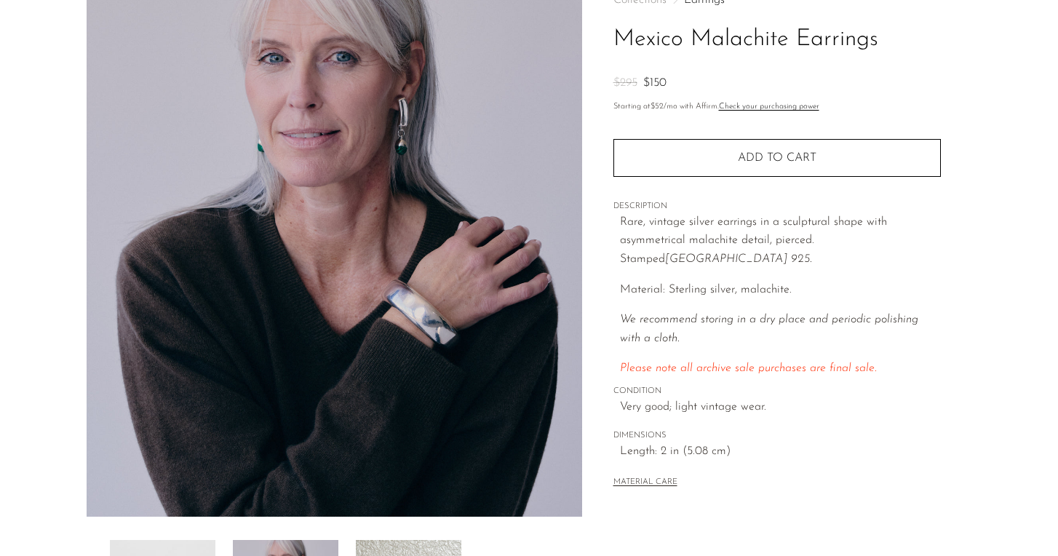
scroll to position [95, 0]
